Goal: Check status

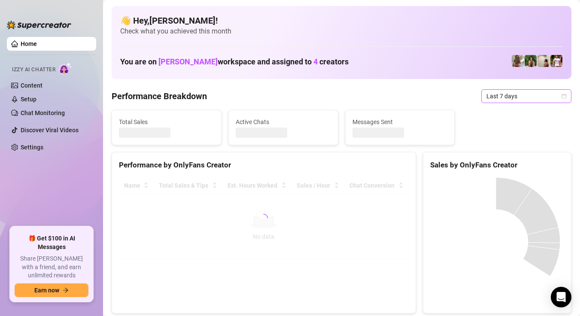
click at [552, 94] on span "Last 7 days" at bounding box center [526, 96] width 80 height 13
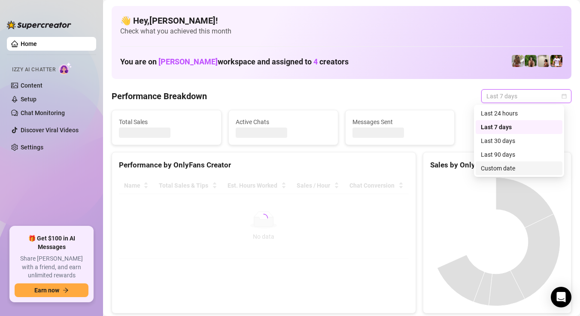
click at [504, 167] on div "Custom date" at bounding box center [519, 168] width 76 height 9
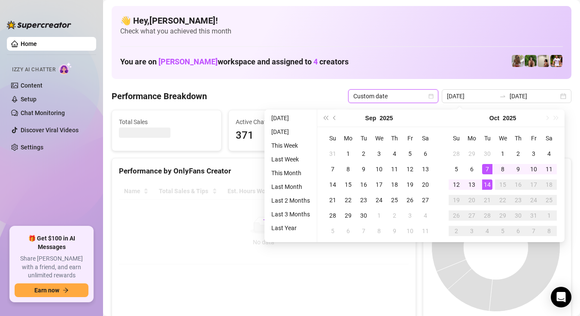
click at [501, 151] on div "1" at bounding box center [502, 153] width 10 height 10
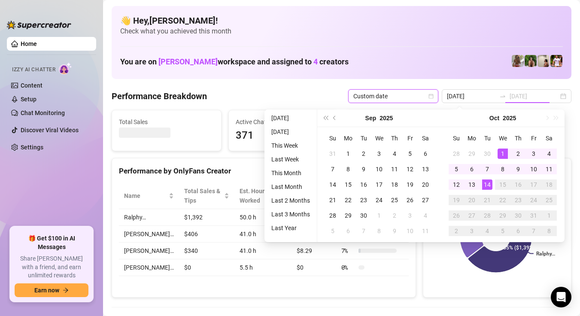
click at [488, 184] on div "14" at bounding box center [487, 184] width 10 height 10
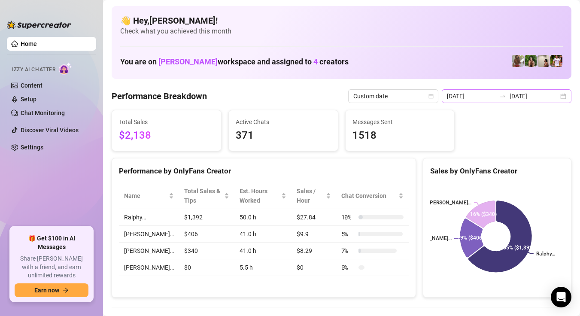
click at [554, 97] on div "[DATE] [DATE]" at bounding box center [507, 96] width 130 height 14
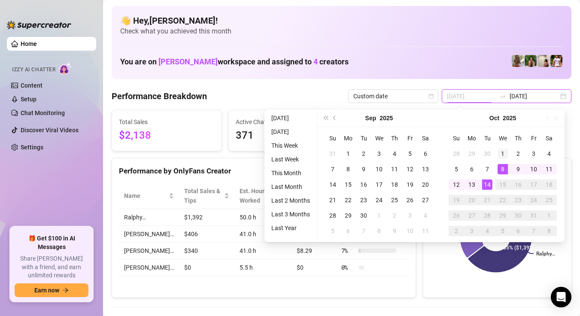
type input "[DATE]"
click at [500, 156] on div "1" at bounding box center [502, 153] width 10 height 10
type input "[DATE]"
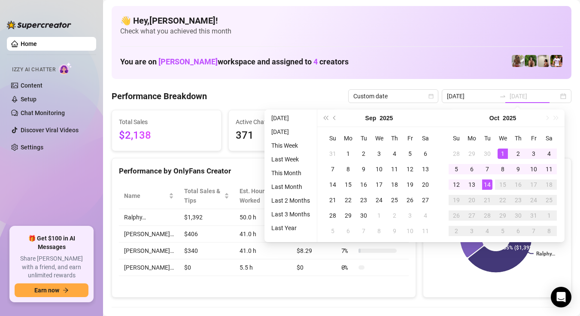
click at [488, 191] on td "14" at bounding box center [486, 184] width 15 height 15
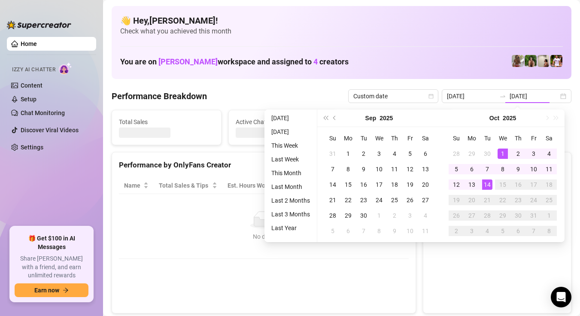
type input "[DATE]"
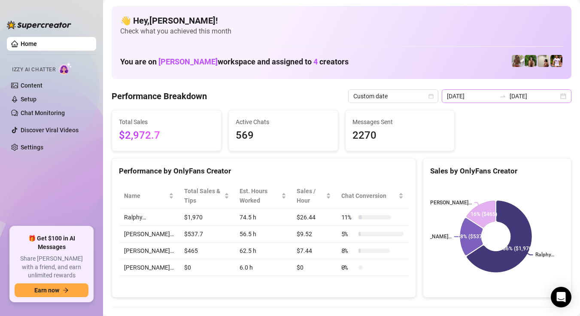
click at [554, 97] on div "[DATE] [DATE]" at bounding box center [507, 96] width 130 height 14
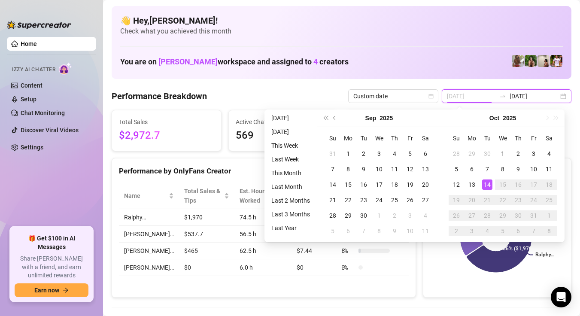
type input "[DATE]"
click at [486, 186] on div "14" at bounding box center [487, 184] width 10 height 10
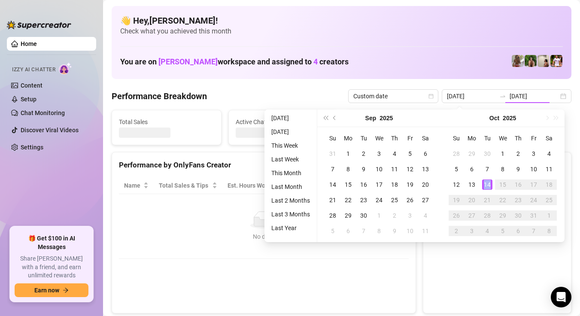
type input "[DATE]"
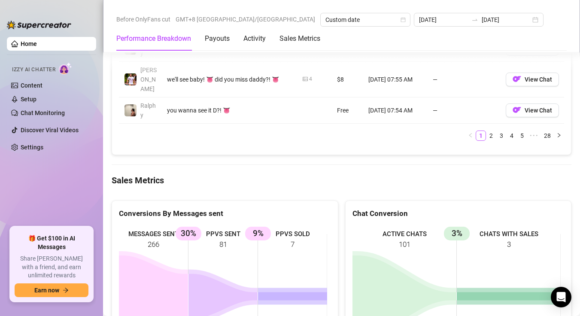
scroll to position [1073, 0]
